Goal: Use online tool/utility: Utilize a website feature to perform a specific function

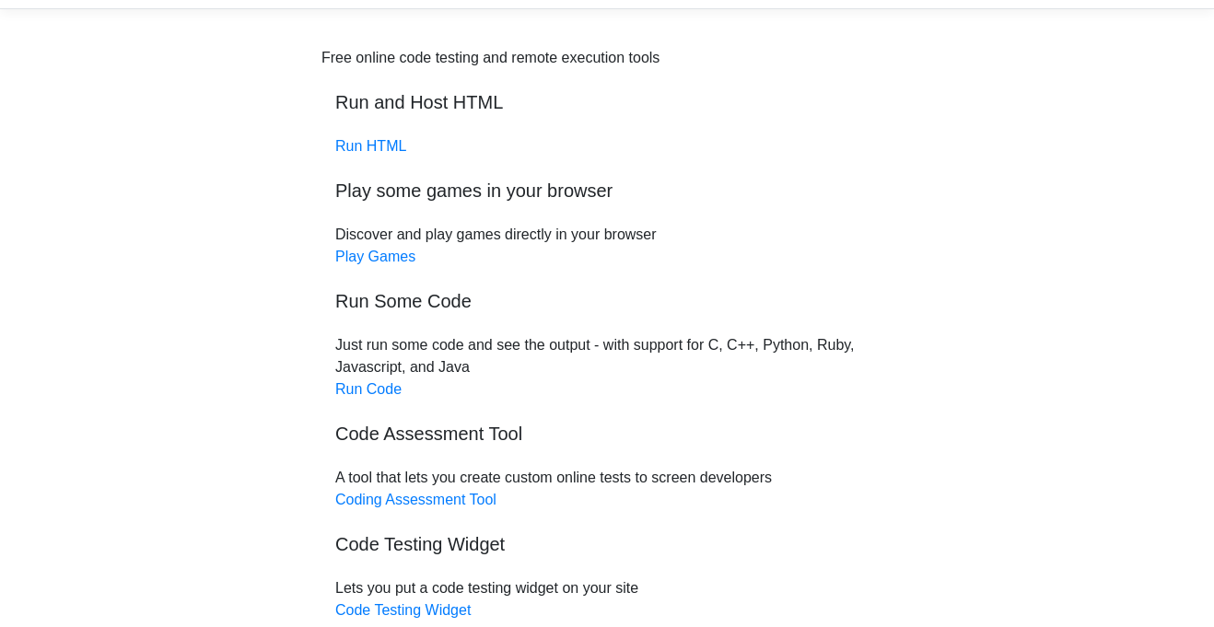
scroll to position [59, 0]
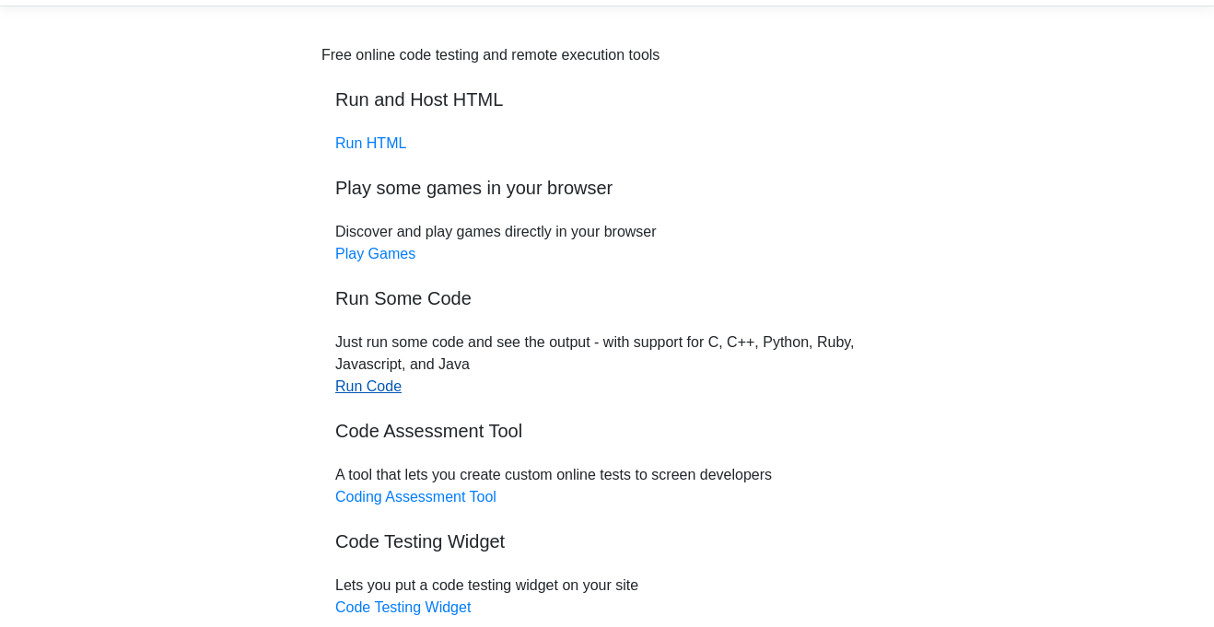
click at [353, 379] on link "Run Code" at bounding box center [368, 387] width 66 height 16
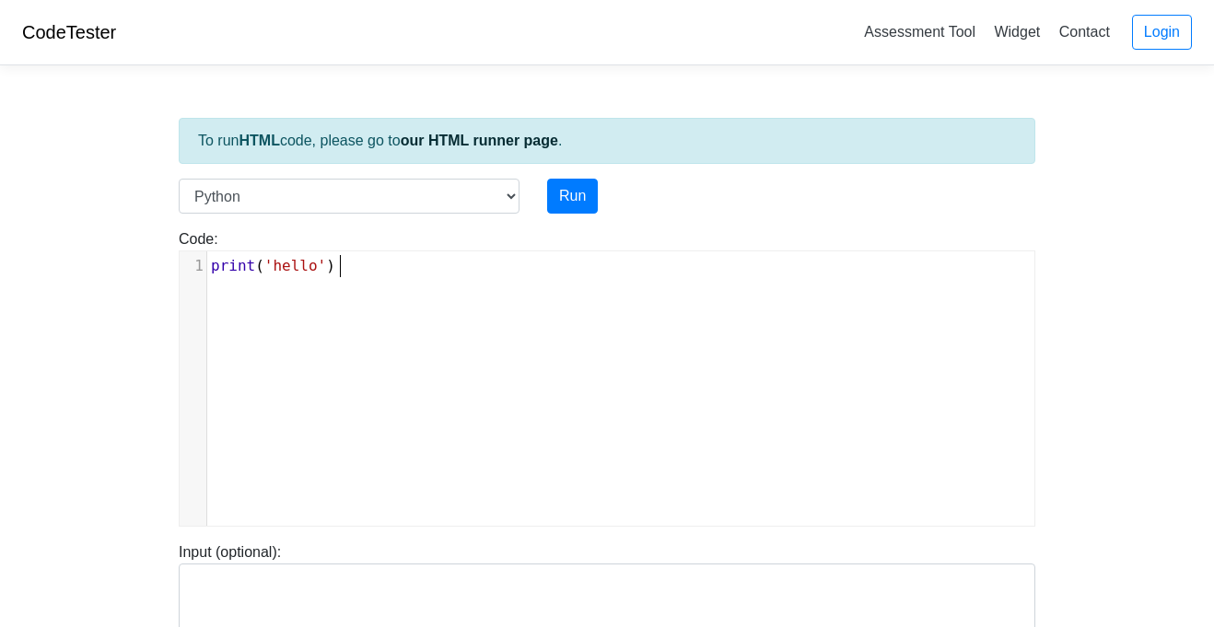
scroll to position [7, 0]
type textarea "print('hello')"
drag, startPoint x: 348, startPoint y: 268, endPoint x: 141, endPoint y: 260, distance: 207.4
click at [141, 260] on body "CodeTester Assessment Tool Widget Contact Login To run HTML code, please go to …" at bounding box center [607, 491] width 1214 height 983
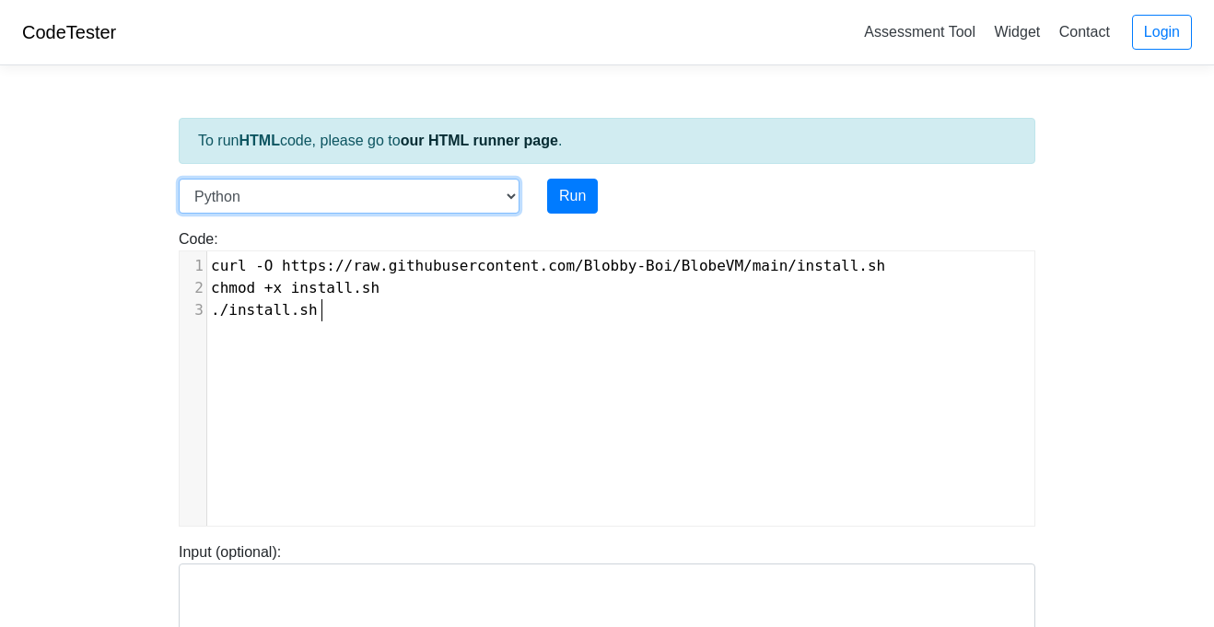
click at [507, 198] on select "C C++ Go Java Javascript Python Ruby" at bounding box center [349, 196] width 341 height 35
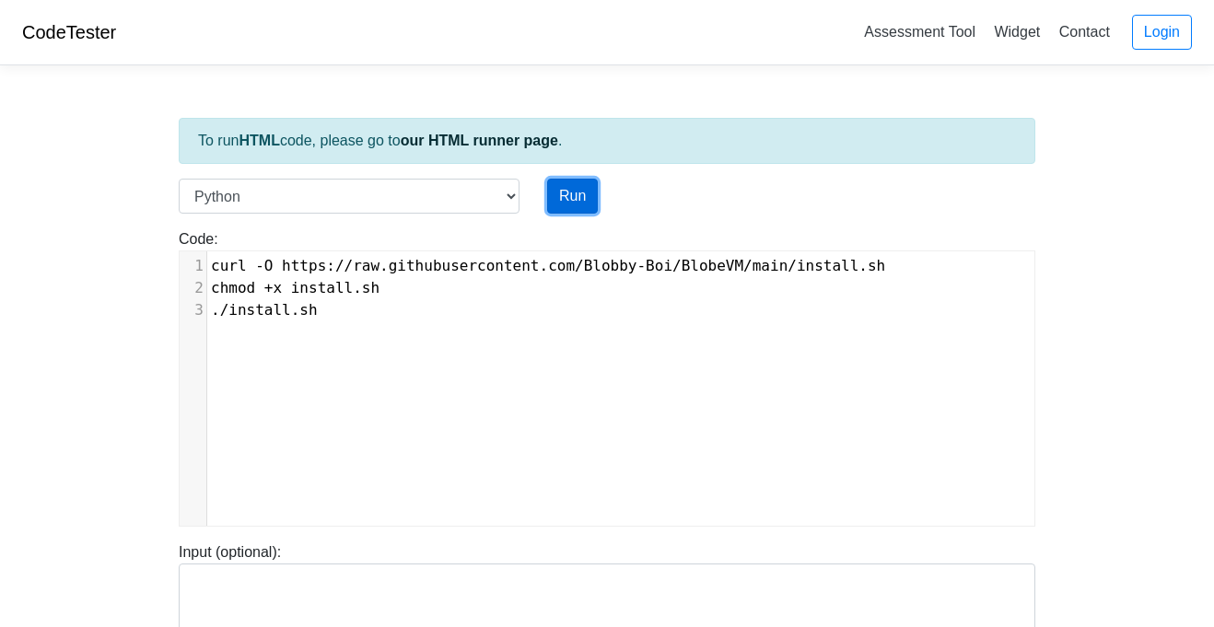
click at [571, 183] on button "Run" at bounding box center [572, 196] width 51 height 35
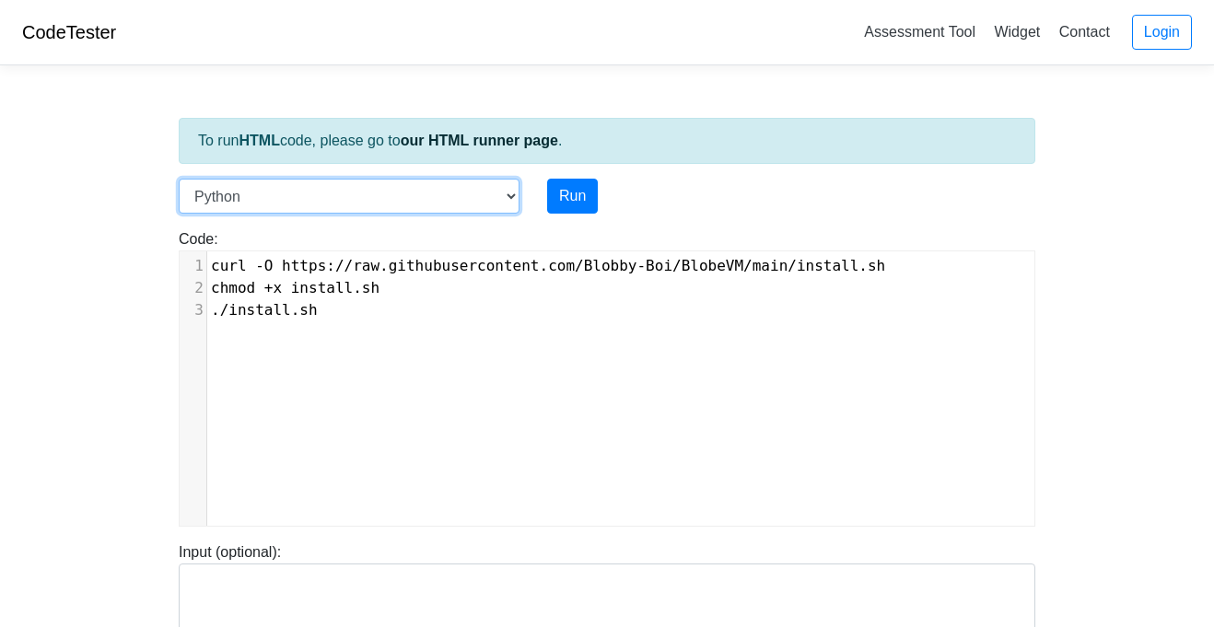
click at [475, 190] on select "C C++ Go Java Javascript Python Ruby" at bounding box center [349, 196] width 341 height 35
type input "[URL][DOMAIN_NAME]"
select select "javascript"
click at [179, 179] on select "C C++ Go Java Javascript Python Ruby" at bounding box center [349, 196] width 341 height 35
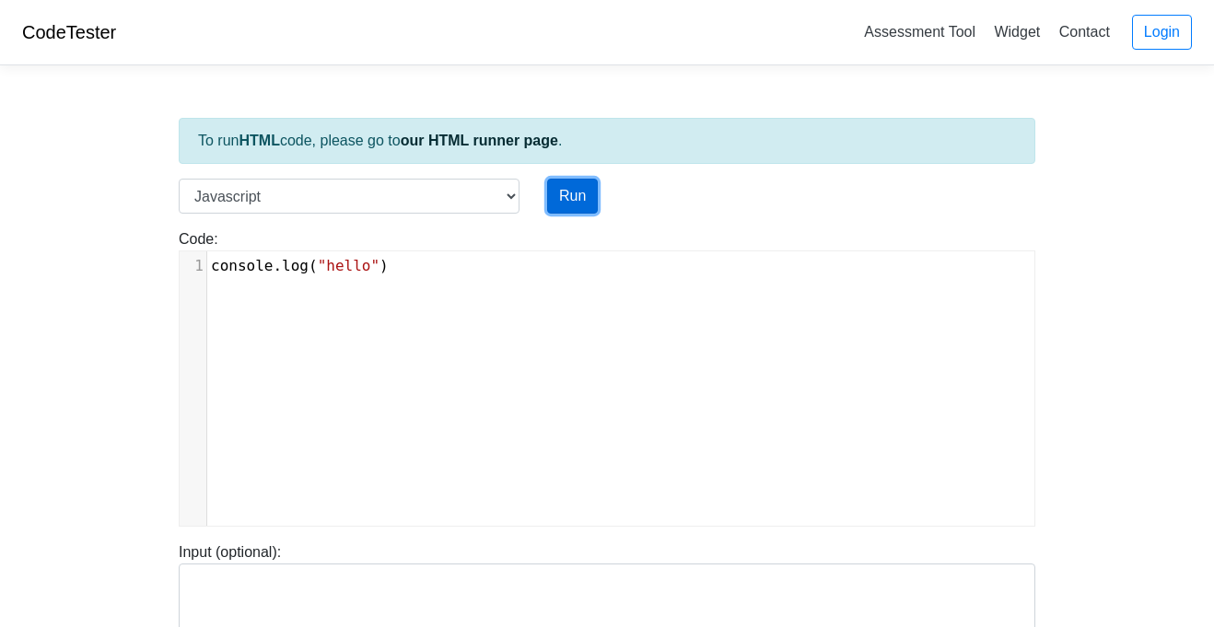
click at [555, 204] on button "Run" at bounding box center [572, 196] width 51 height 35
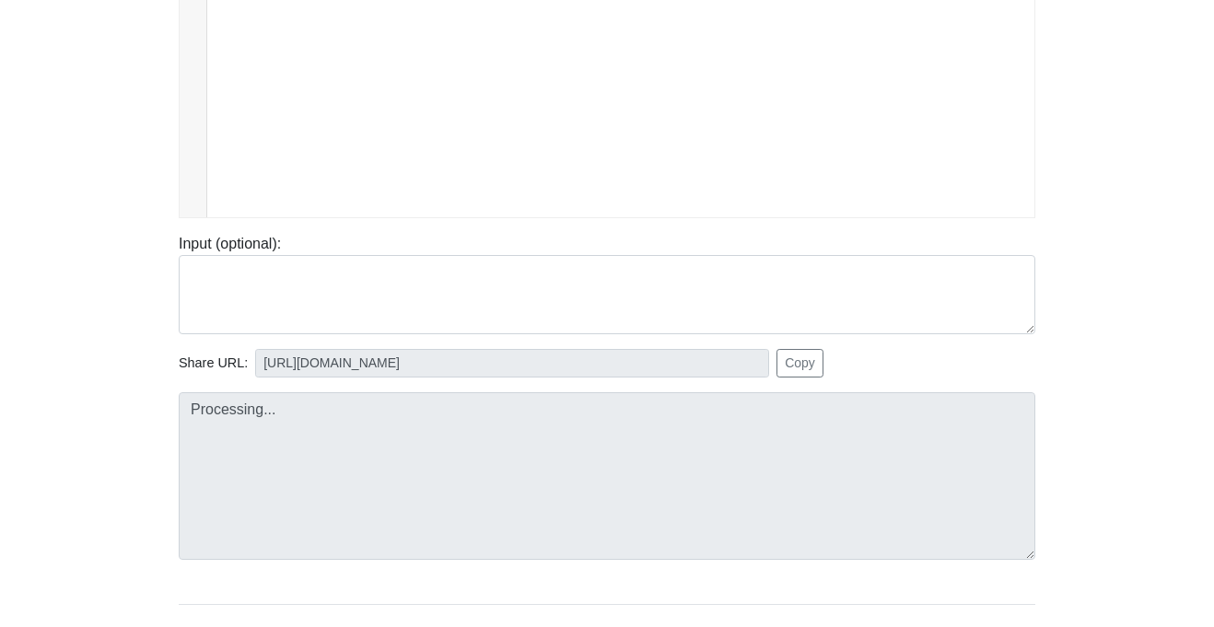
scroll to position [317, 0]
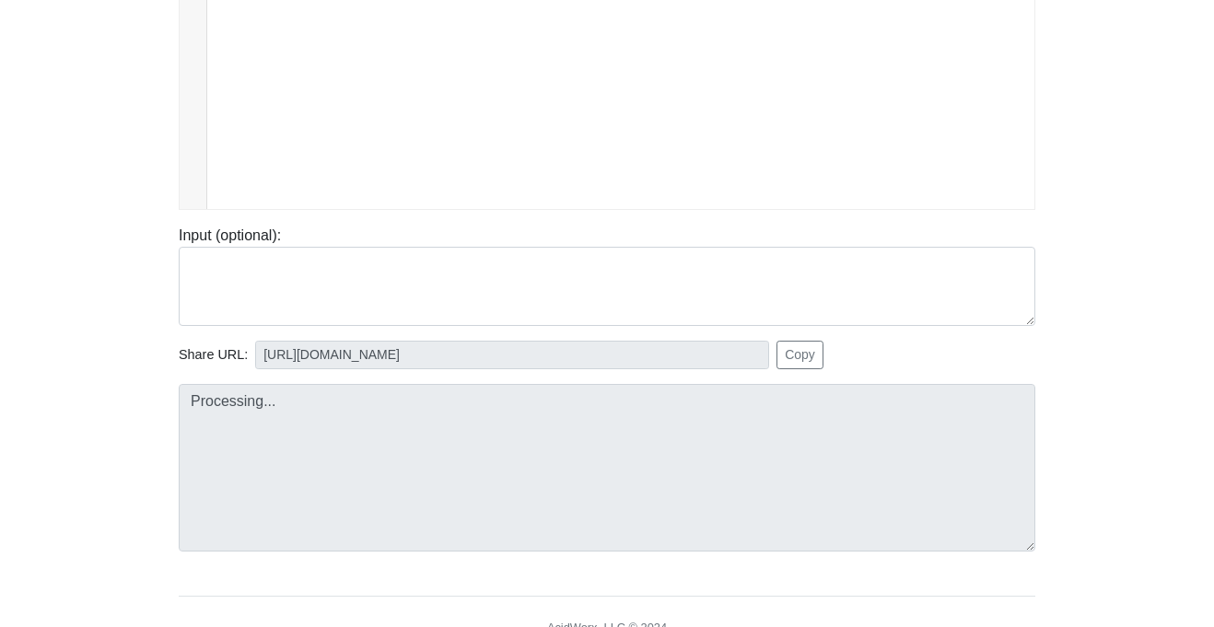
type input "[URL][DOMAIN_NAME]"
